Goal: Transaction & Acquisition: Download file/media

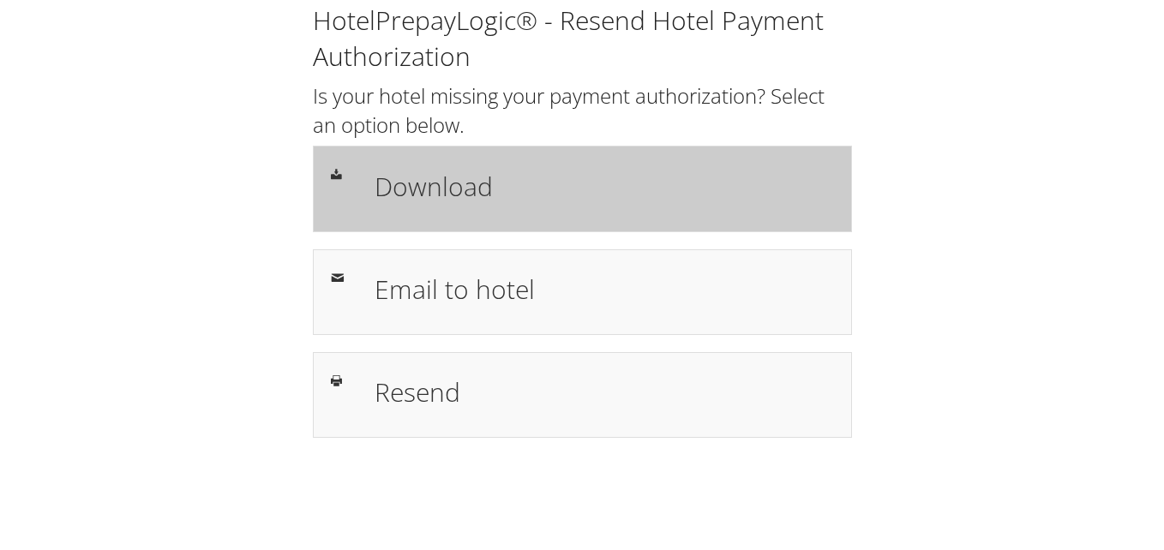
click at [470, 201] on h1 "Download" at bounding box center [605, 186] width 460 height 39
click at [429, 199] on h1 "Download" at bounding box center [605, 186] width 460 height 39
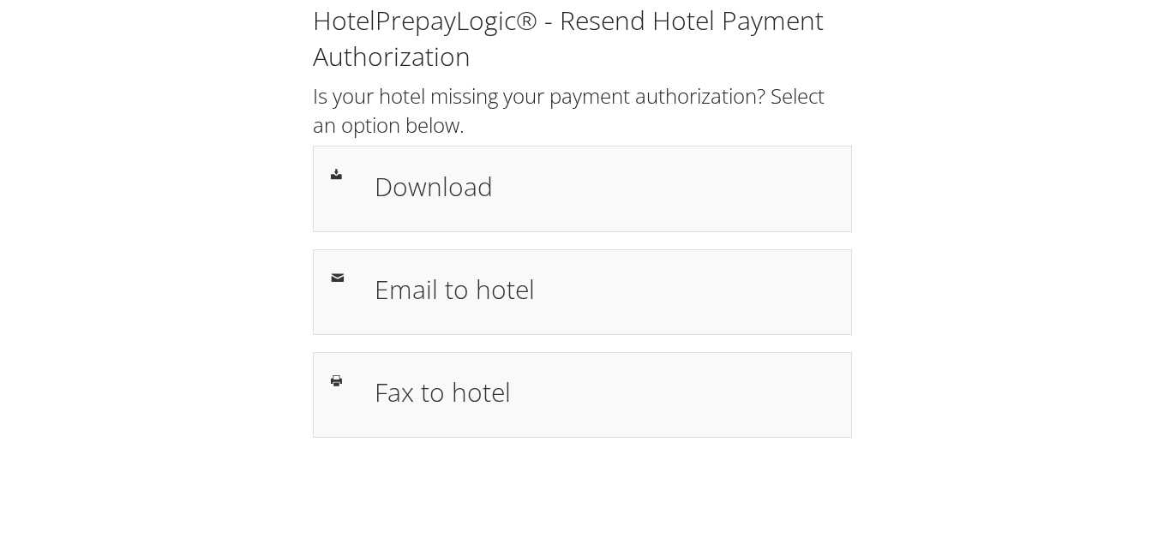
drag, startPoint x: 484, startPoint y: 206, endPoint x: 559, endPoint y: 245, distance: 85.1
click at [484, 206] on div "Download" at bounding box center [604, 189] width 485 height 50
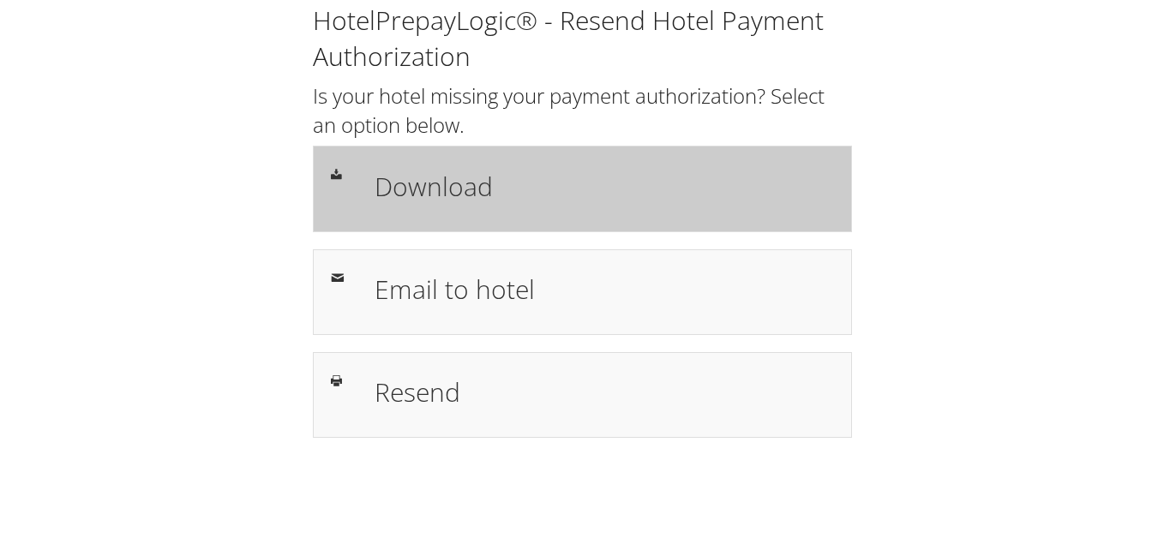
click at [454, 203] on h1 "Download" at bounding box center [605, 186] width 460 height 39
